Goal: Task Accomplishment & Management: Manage account settings

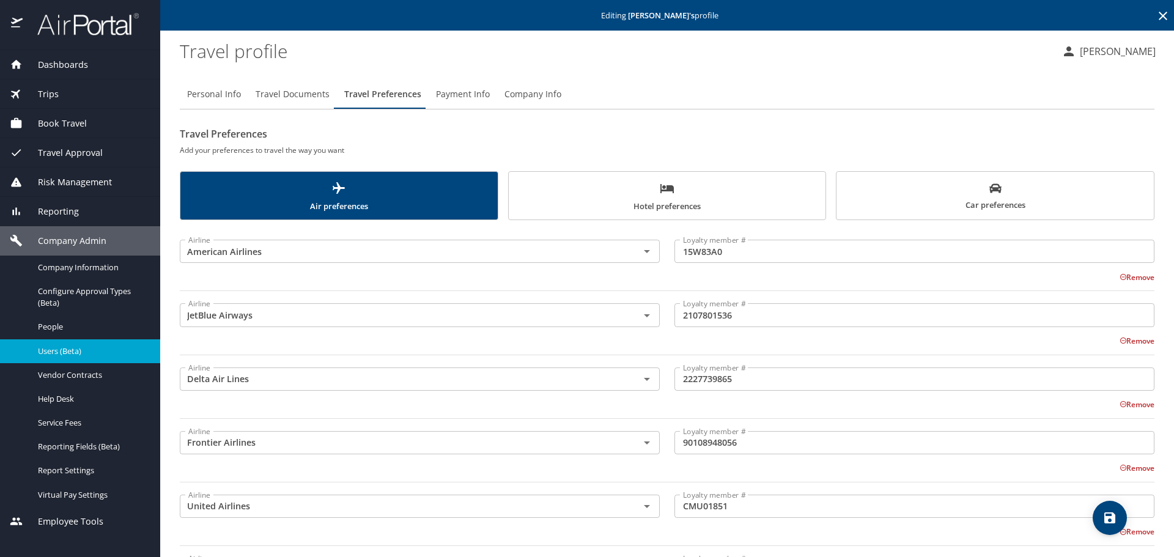
click at [1156, 16] on icon at bounding box center [1163, 16] width 15 height 15
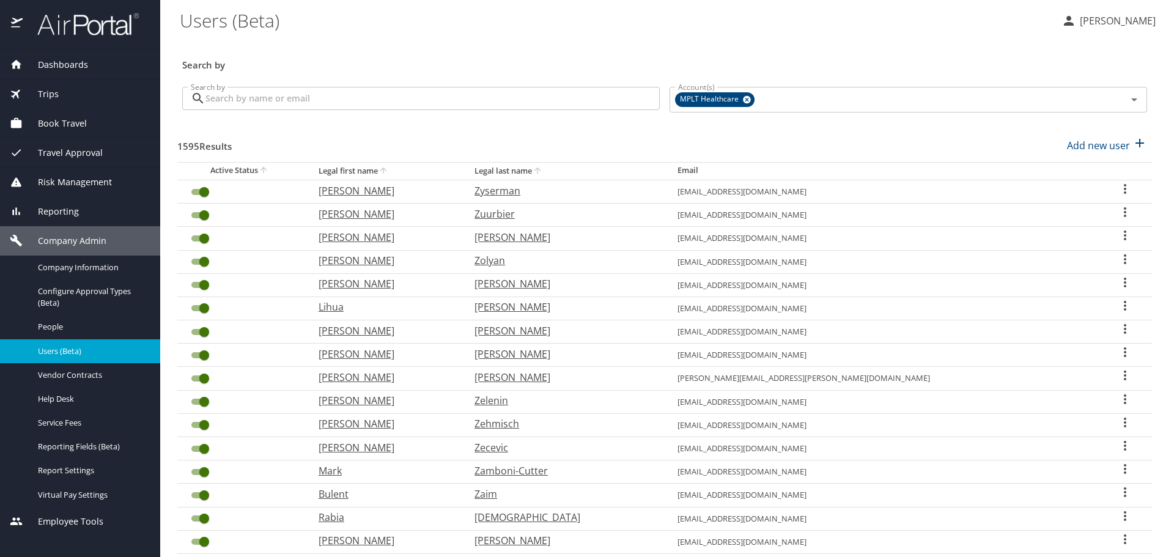
click at [524, 104] on input "Search by" at bounding box center [432, 98] width 454 height 23
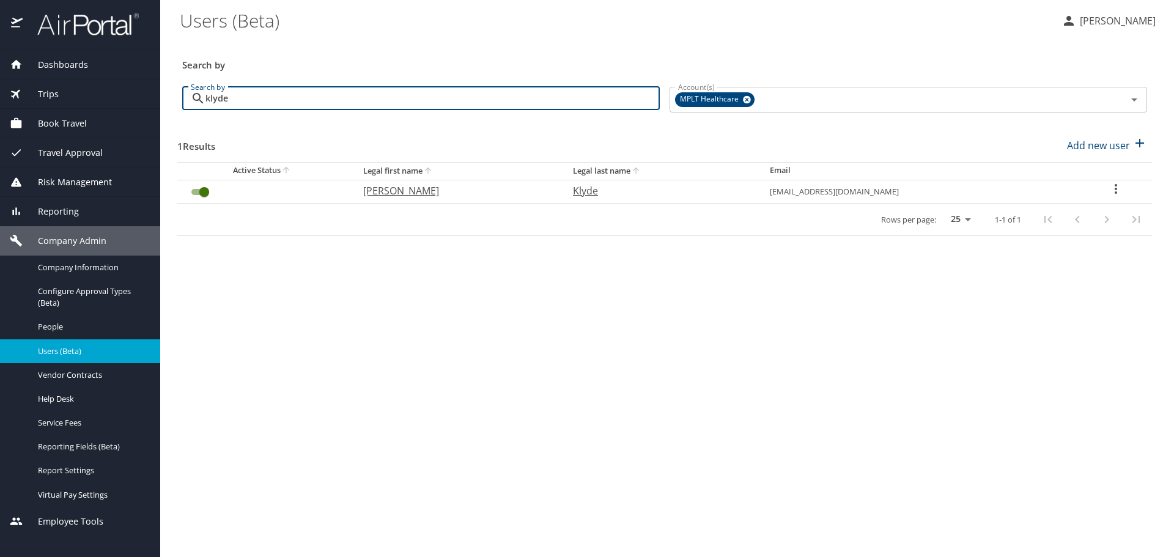
type input "klyde"
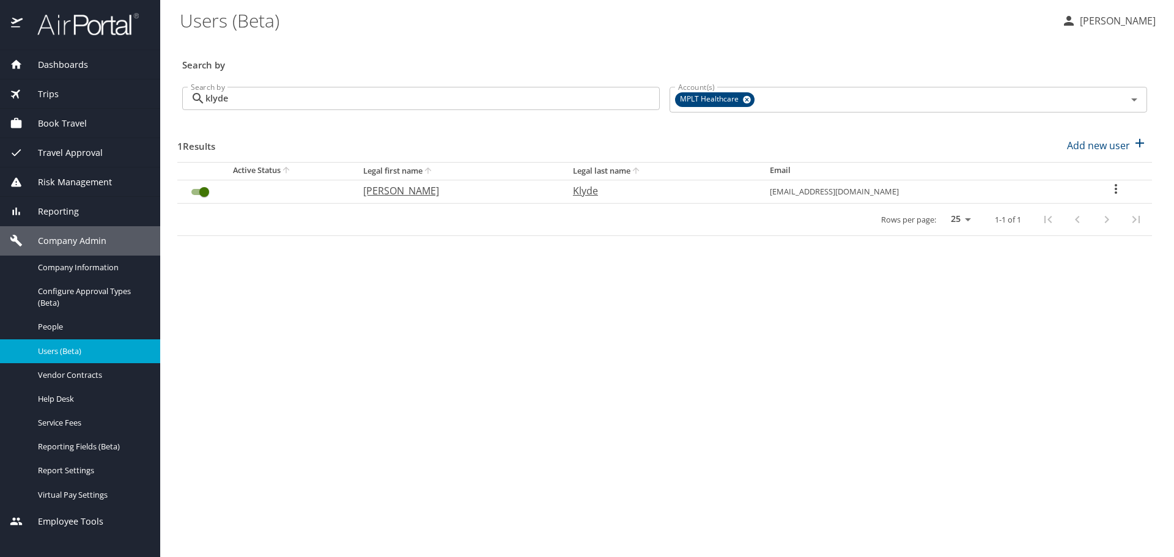
click at [405, 186] on p "[PERSON_NAME]" at bounding box center [455, 190] width 185 height 15
select select "US"
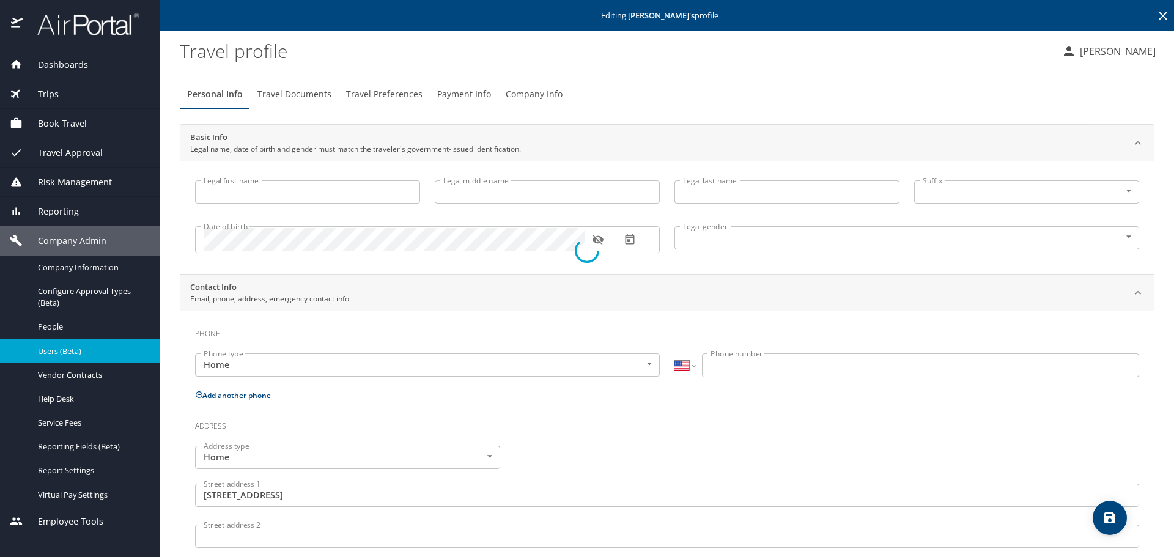
type input "[PERSON_NAME]"
type input "Klyde"
type input "[DEMOGRAPHIC_DATA]"
type input "[PERSON_NAME]"
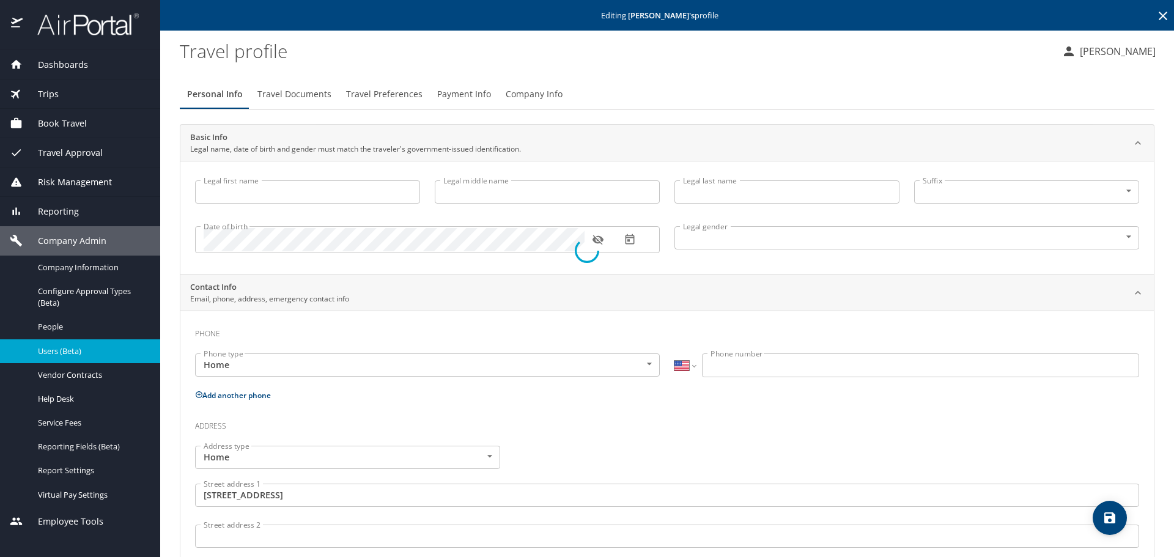
type input "Klyde"
type input "[PHONE_NUMBER]"
type input "[GEOGRAPHIC_DATA]"
type input "[US_STATE]"
select select "US"
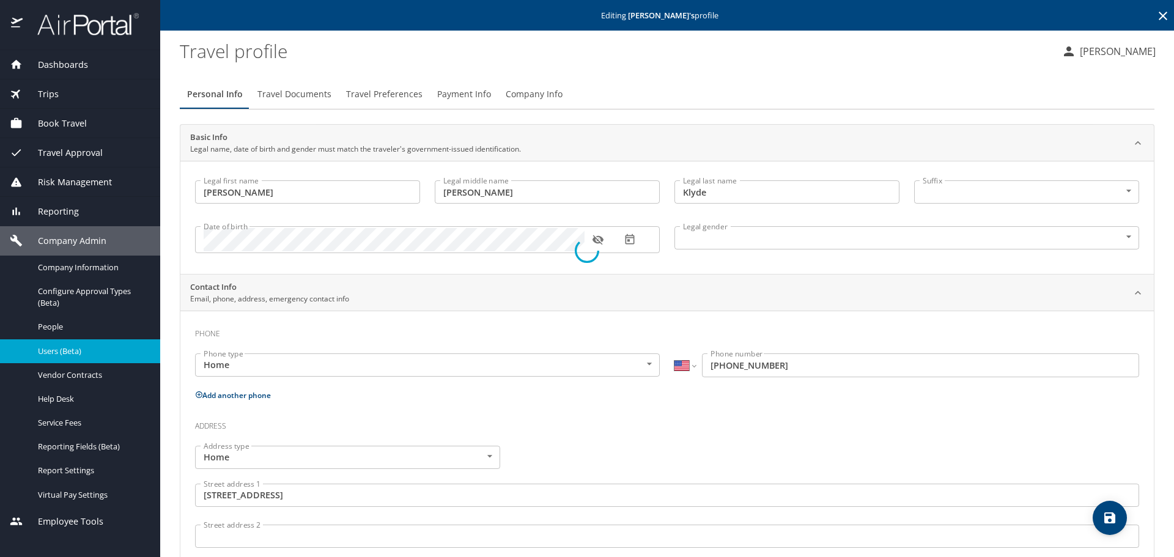
select select "US"
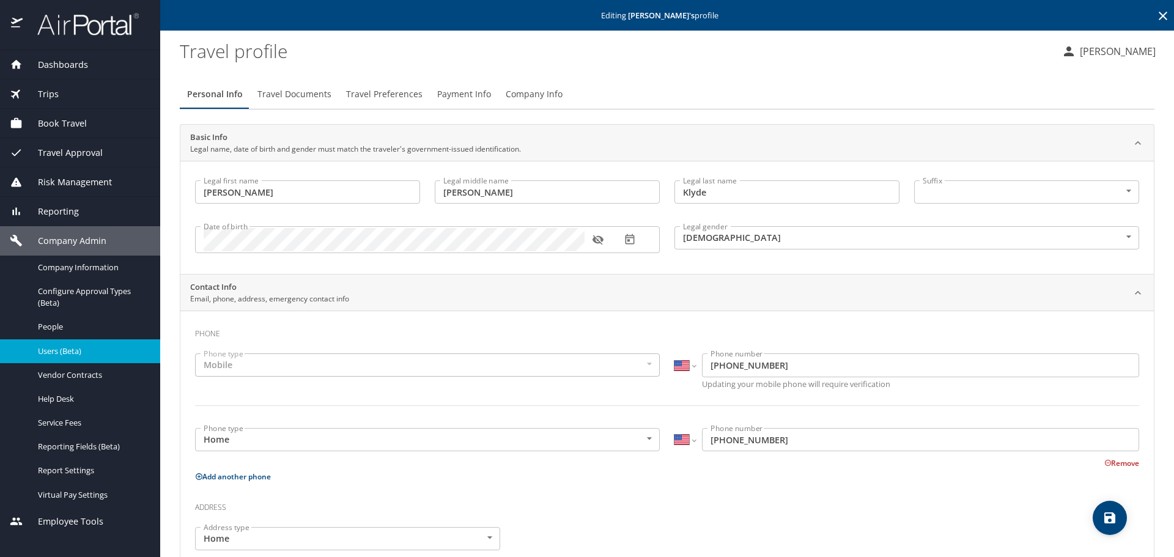
click at [348, 90] on span "Travel Preferences" at bounding box center [384, 94] width 76 height 15
